Goal: Navigation & Orientation: Understand site structure

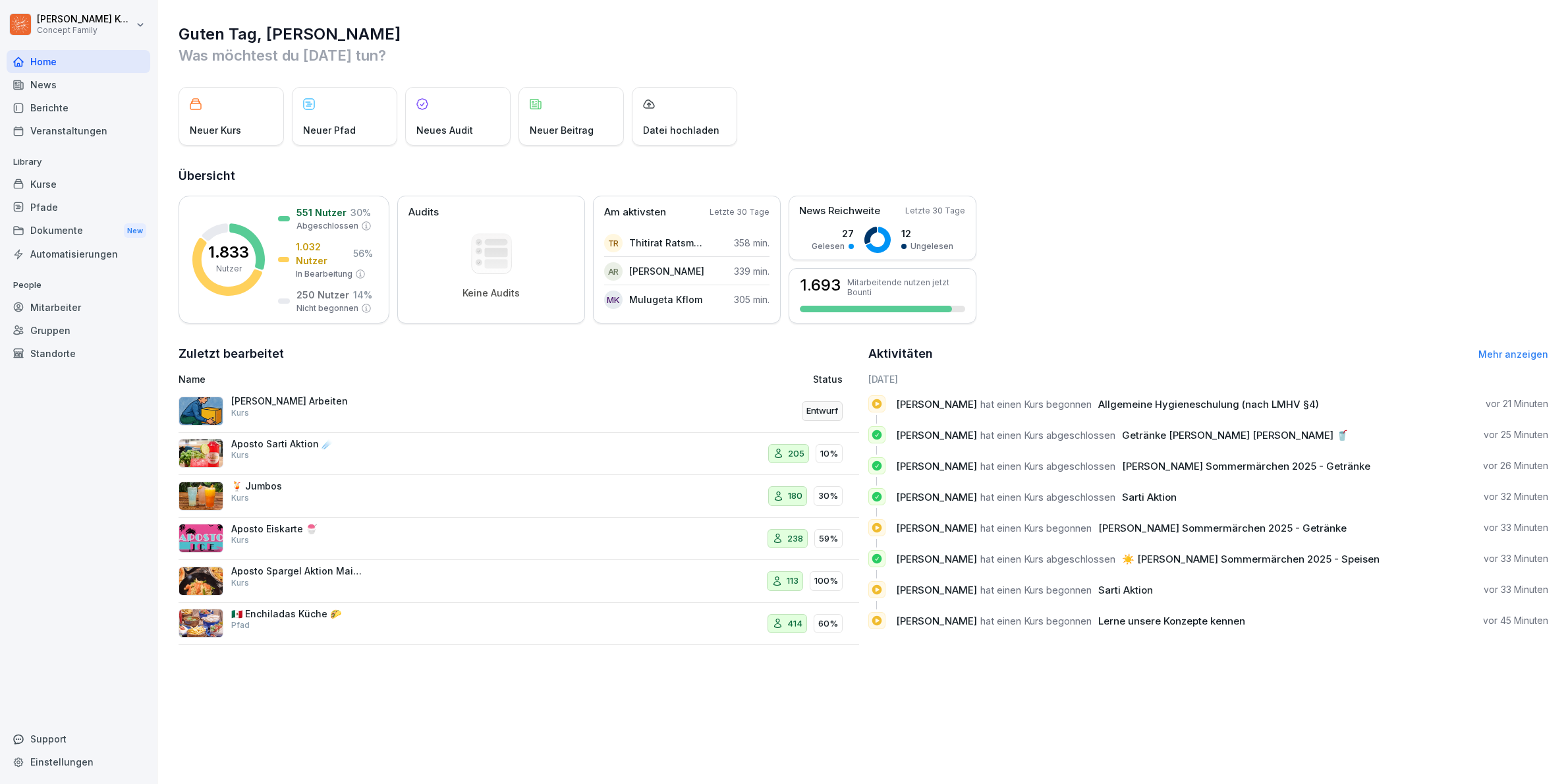
click at [52, 187] on div "Kurse" at bounding box center [78, 183] width 144 height 23
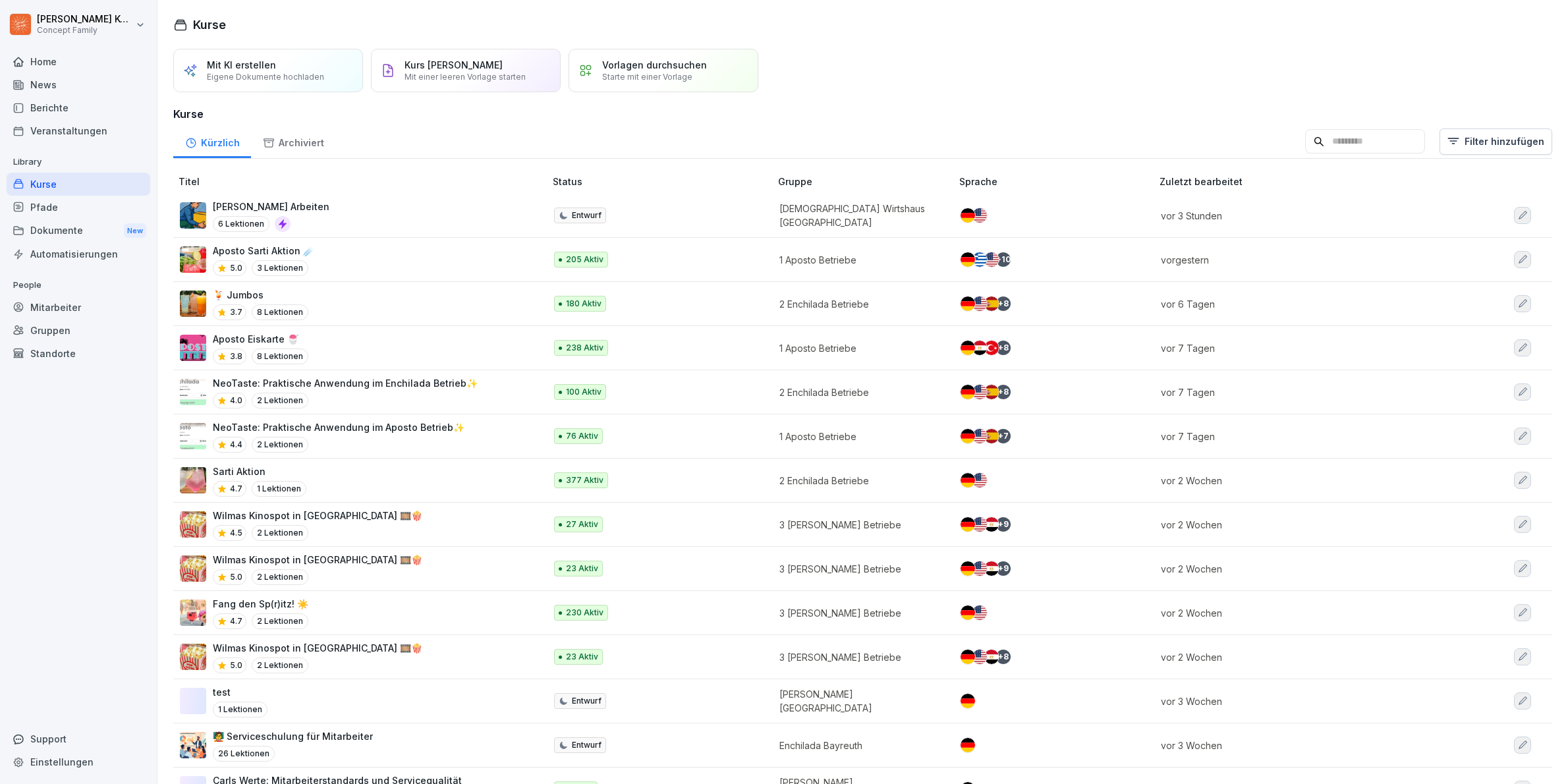
click at [326, 215] on div "Sicheres Arbeiten 6 Lektionen" at bounding box center [355, 215] width 352 height 33
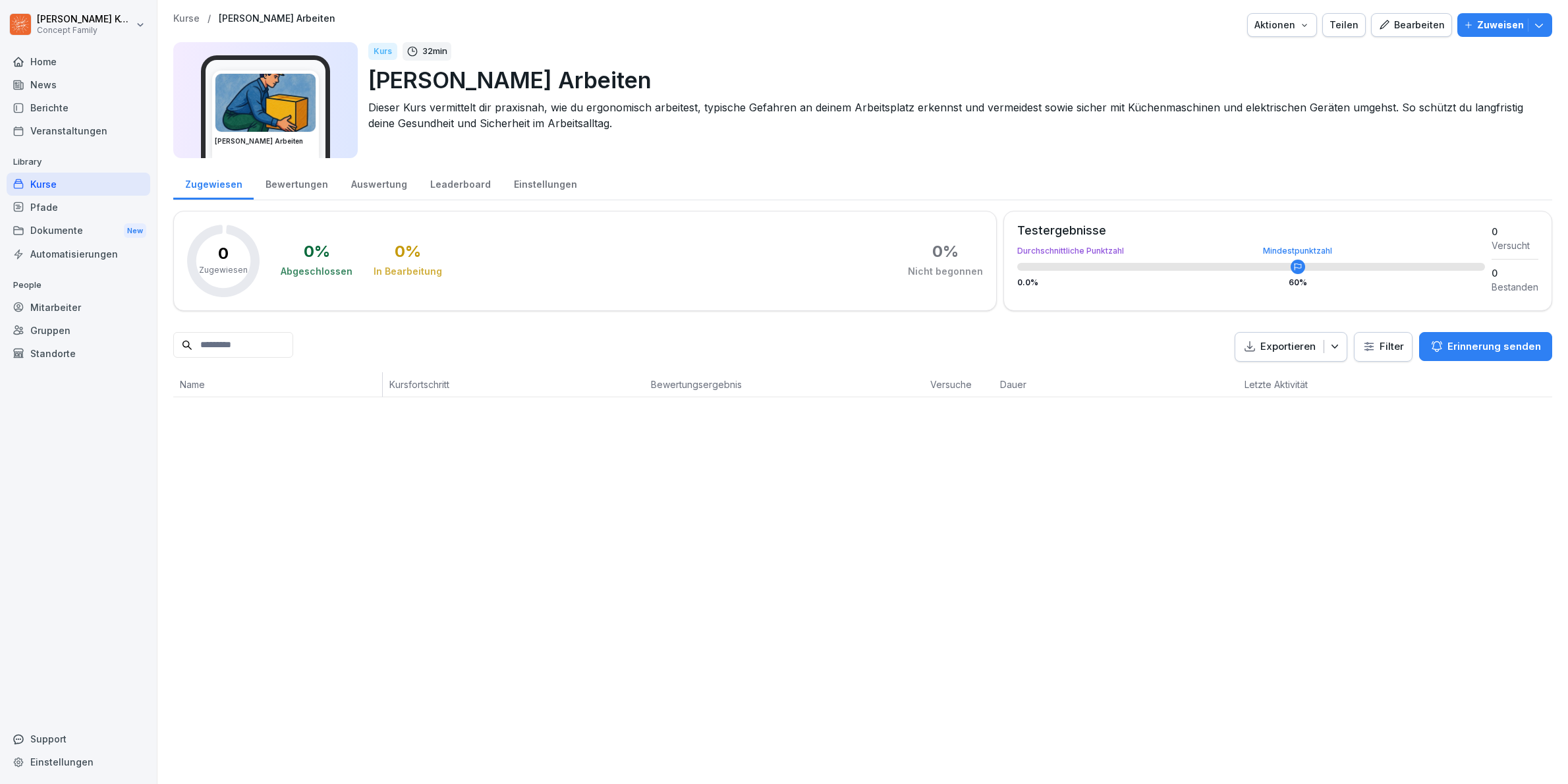
click at [52, 188] on div "Kurse" at bounding box center [78, 183] width 144 height 23
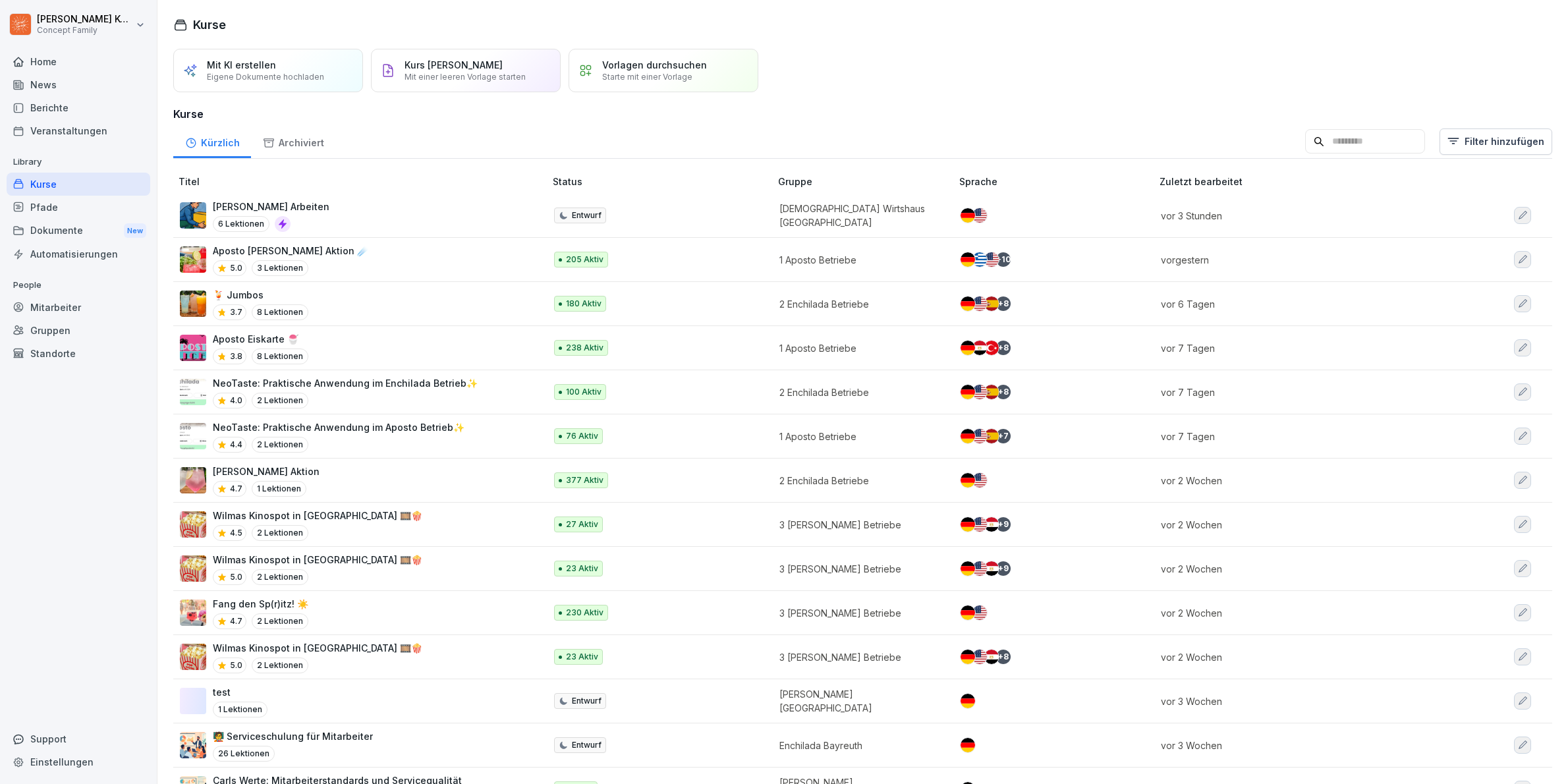
click at [75, 303] on div "Mitarbeiter" at bounding box center [78, 307] width 144 height 23
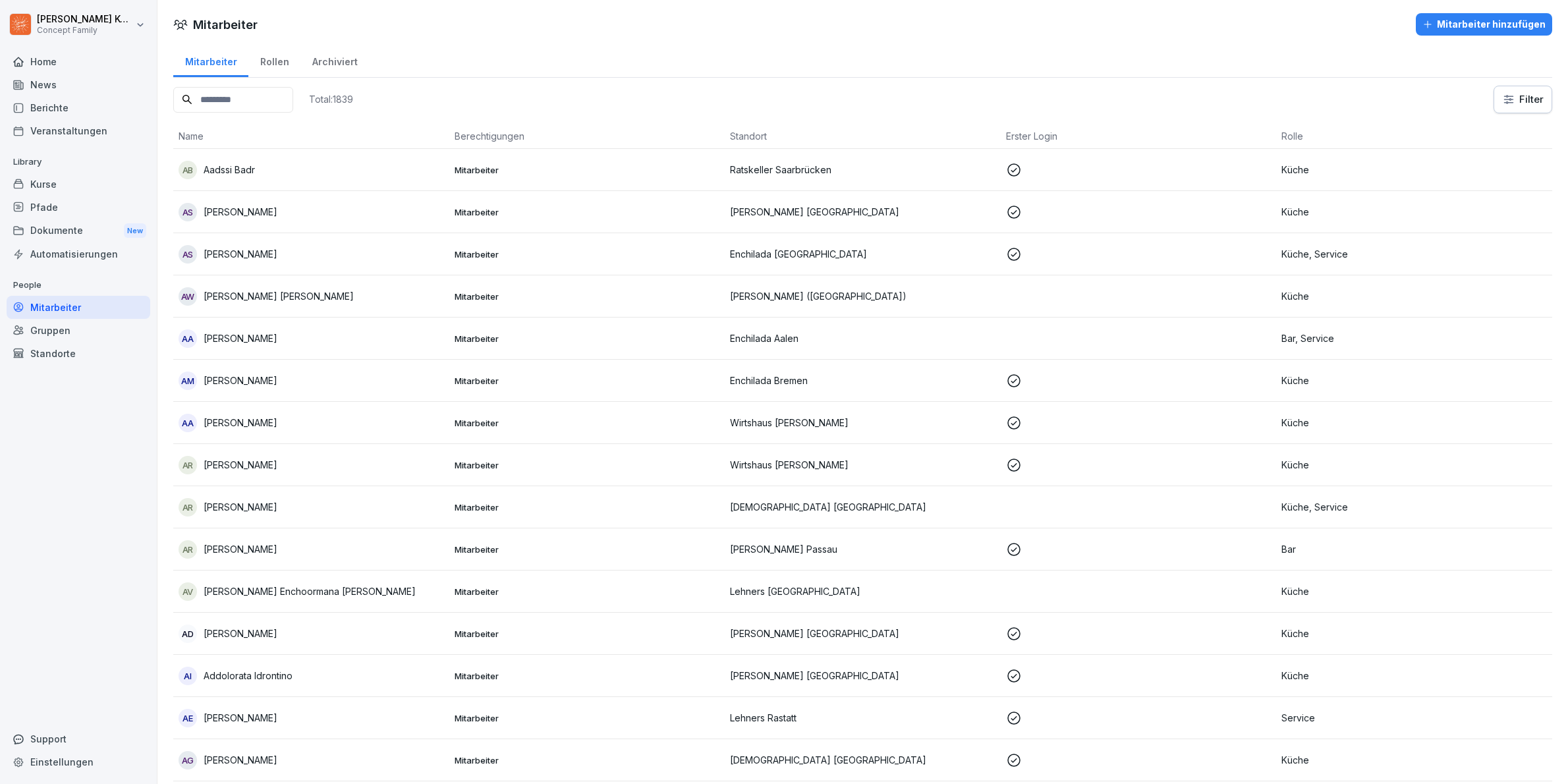
click at [71, 92] on div "News" at bounding box center [78, 84] width 144 height 23
